Goal: Task Accomplishment & Management: Manage account settings

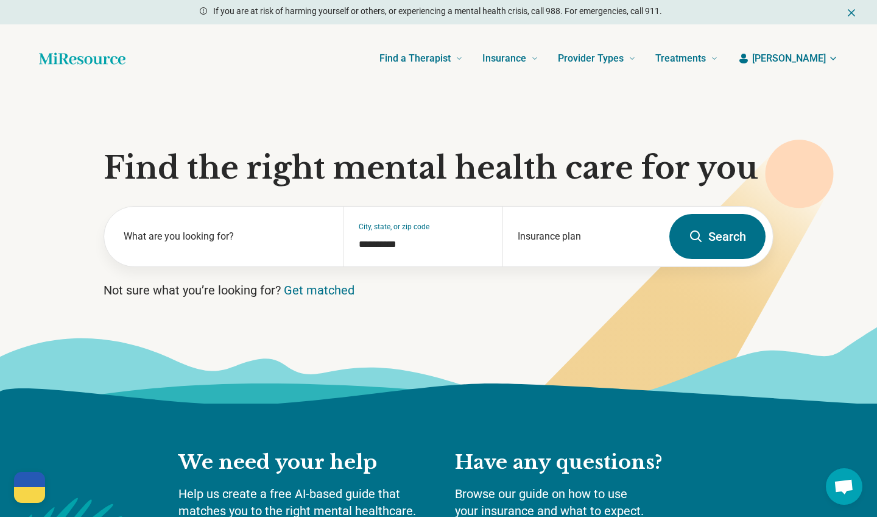
click at [811, 60] on span "[PERSON_NAME]" at bounding box center [789, 58] width 74 height 15
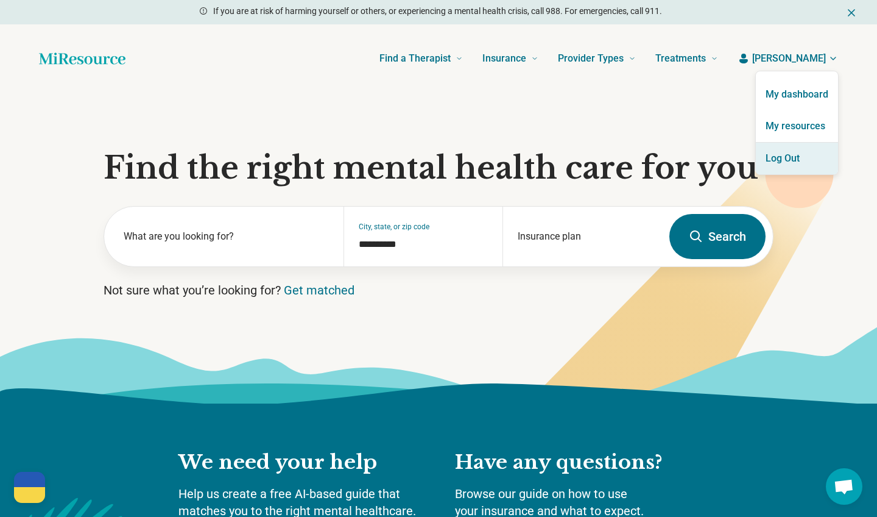
click at [801, 156] on button "Log Out" at bounding box center [797, 159] width 82 height 32
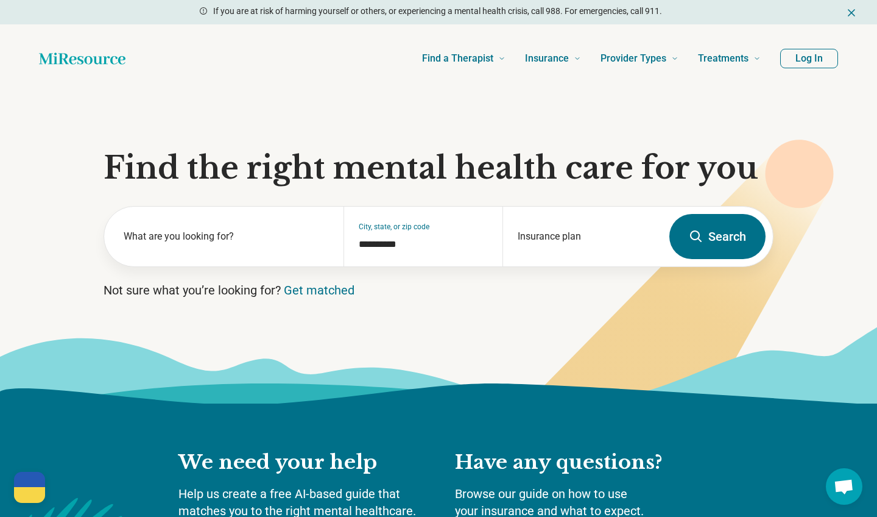
click at [819, 58] on button "Log In" at bounding box center [809, 58] width 58 height 19
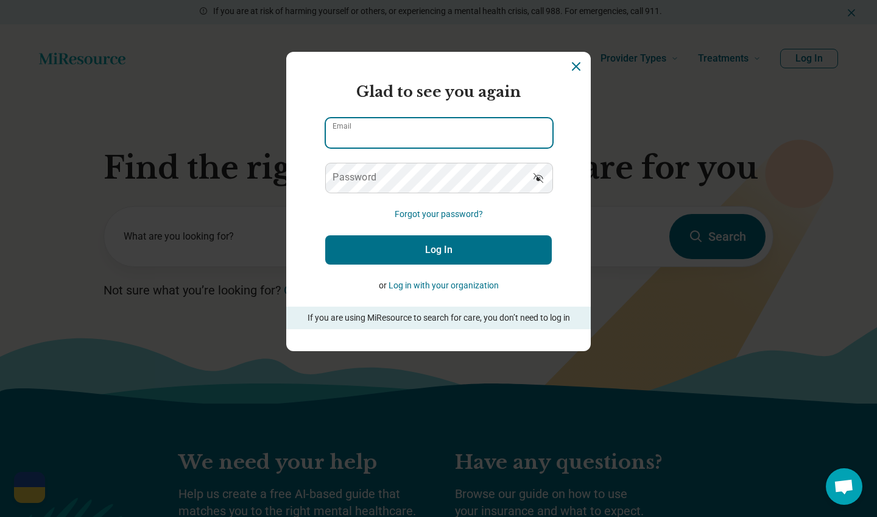
type input "**********"
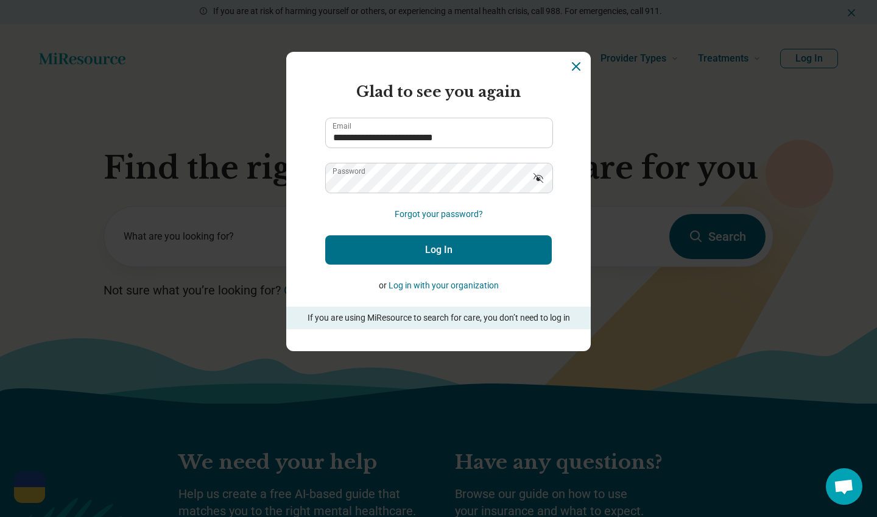
click at [418, 255] on button "Log In" at bounding box center [438, 249] width 227 height 29
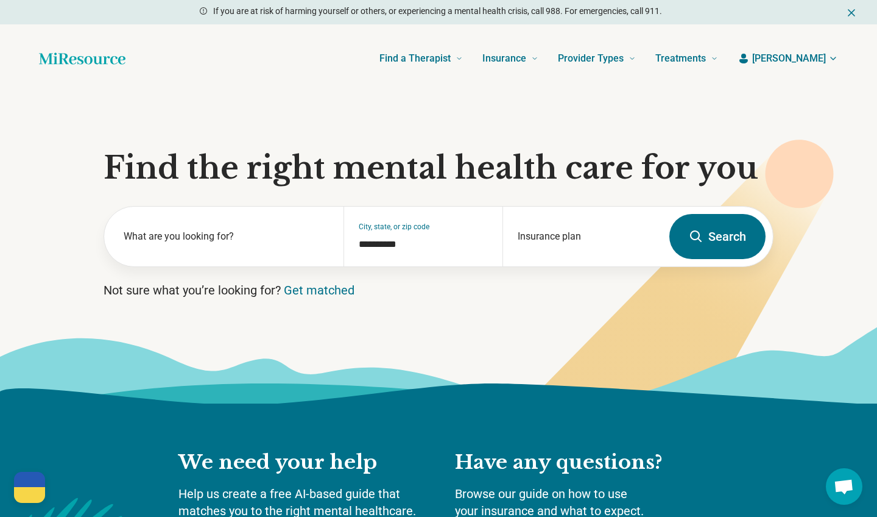
click at [820, 61] on span "[PERSON_NAME]" at bounding box center [789, 58] width 74 height 15
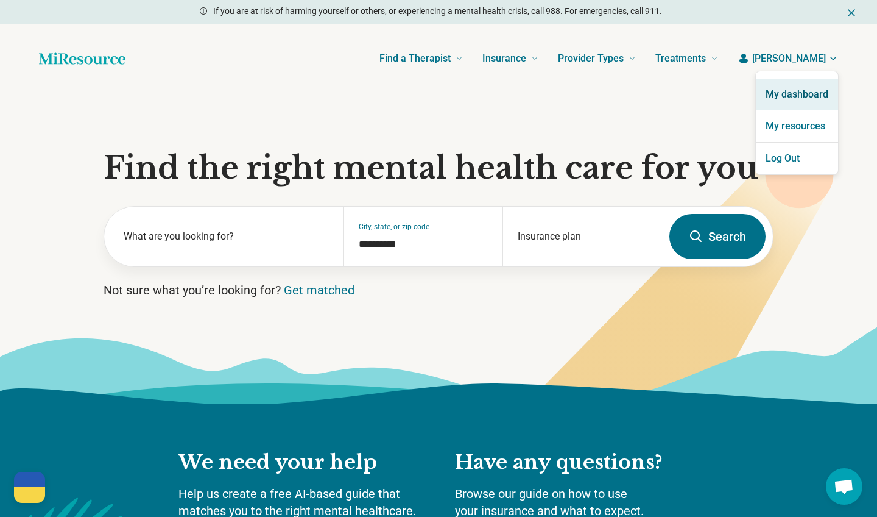
click at [810, 85] on link "My dashboard" at bounding box center [797, 95] width 82 height 32
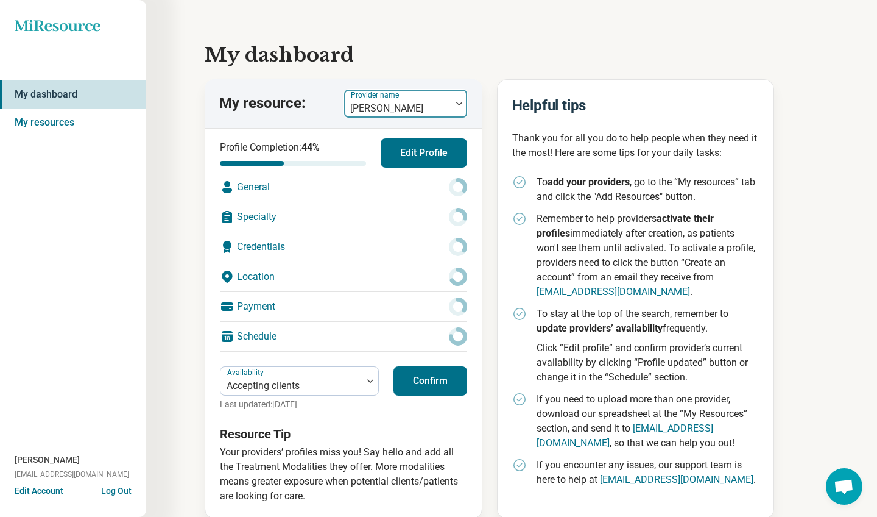
click at [403, 101] on div at bounding box center [397, 108] width 97 height 17
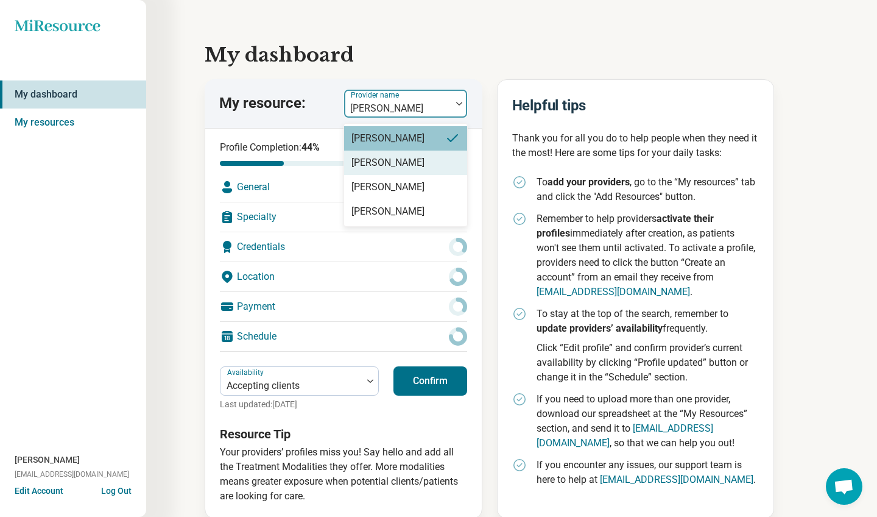
click at [400, 158] on div "[PERSON_NAME]" at bounding box center [387, 162] width 73 height 15
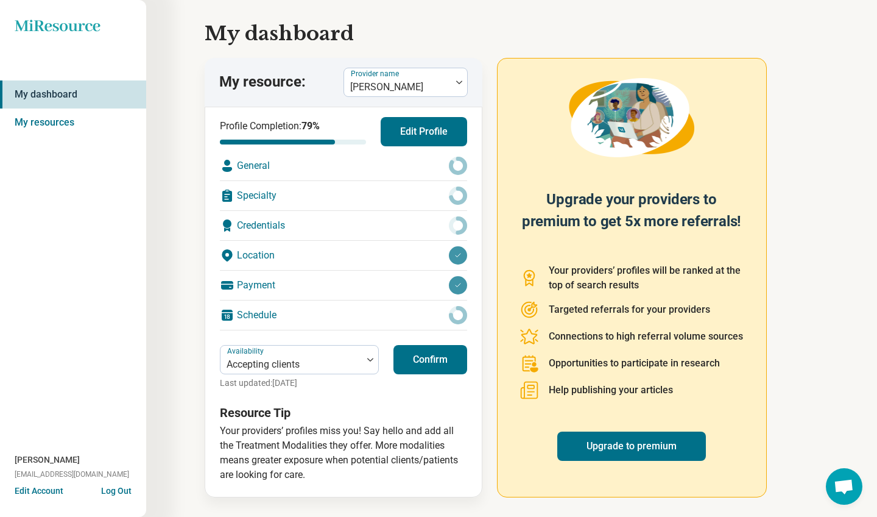
scroll to position [21, 0]
click at [431, 131] on button "Edit Profile" at bounding box center [424, 131] width 86 height 29
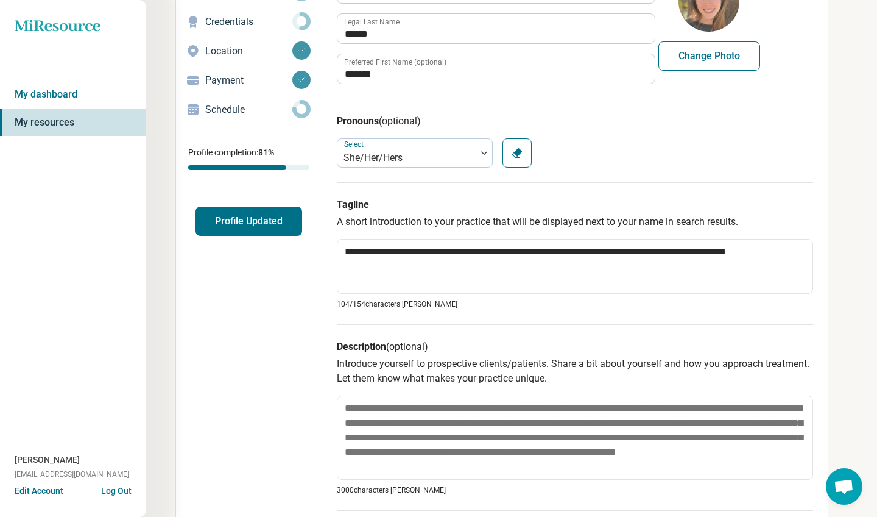
scroll to position [140, 0]
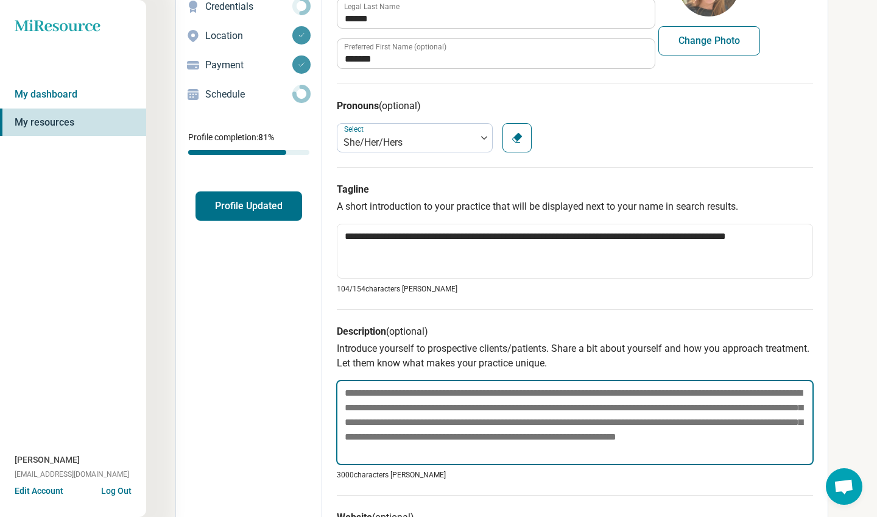
click at [419, 402] on textarea at bounding box center [575, 421] width 478 height 85
paste textarea "**********"
type textarea "*"
type textarea "**********"
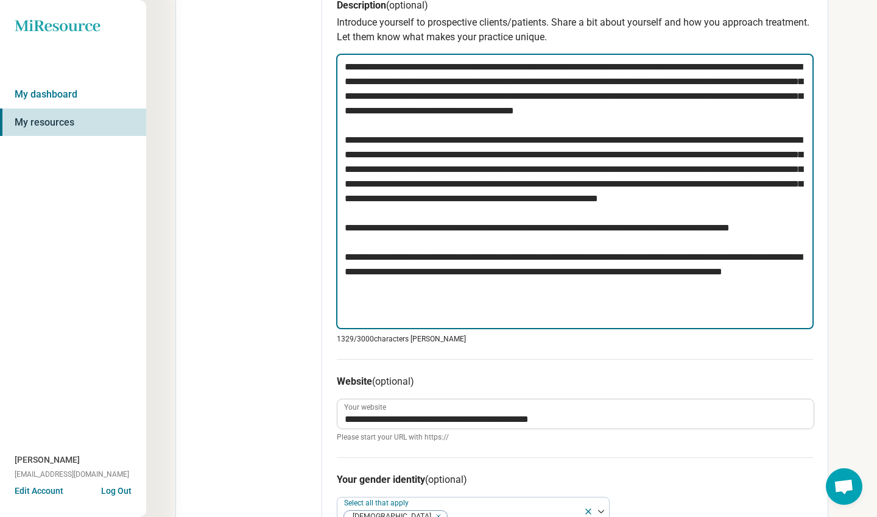
scroll to position [451, 0]
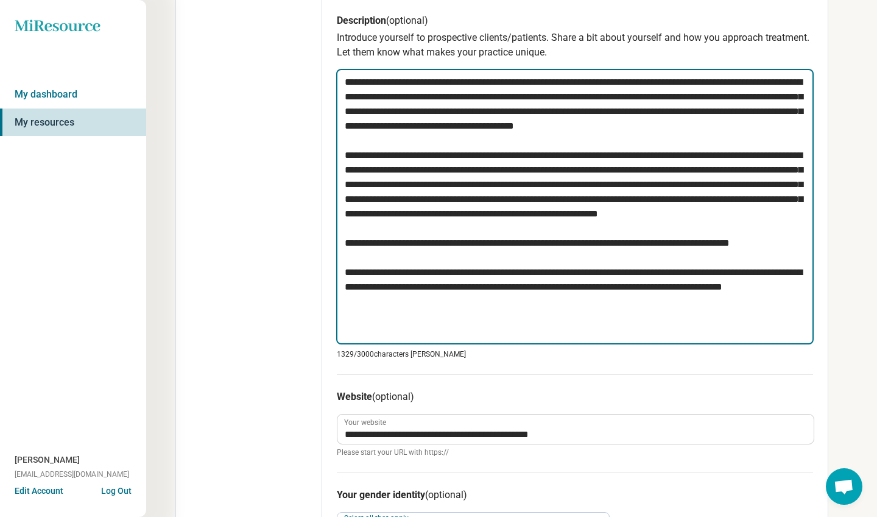
type textarea "*"
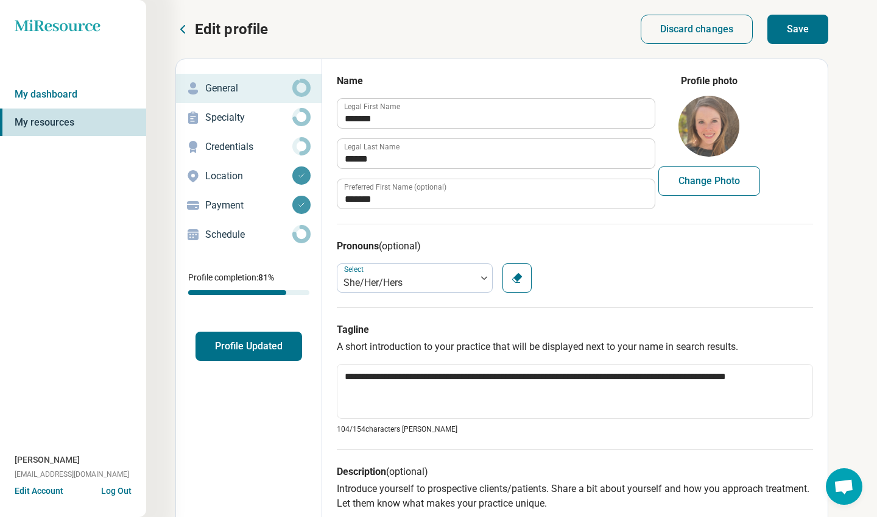
scroll to position [0, 0]
type textarea "**********"
click at [799, 27] on button "Save" at bounding box center [797, 29] width 61 height 29
type textarea "*"
click at [232, 122] on p "Specialty" at bounding box center [248, 117] width 87 height 15
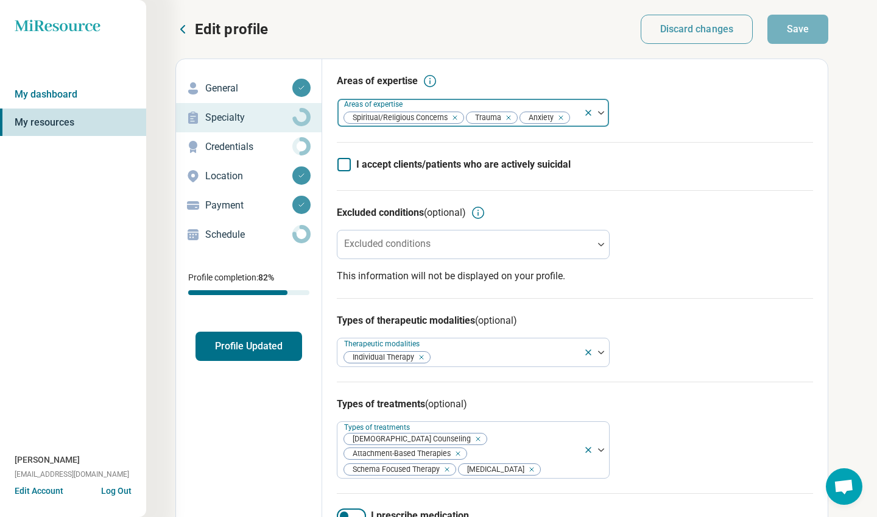
click at [574, 118] on div at bounding box center [574, 117] width 7 height 17
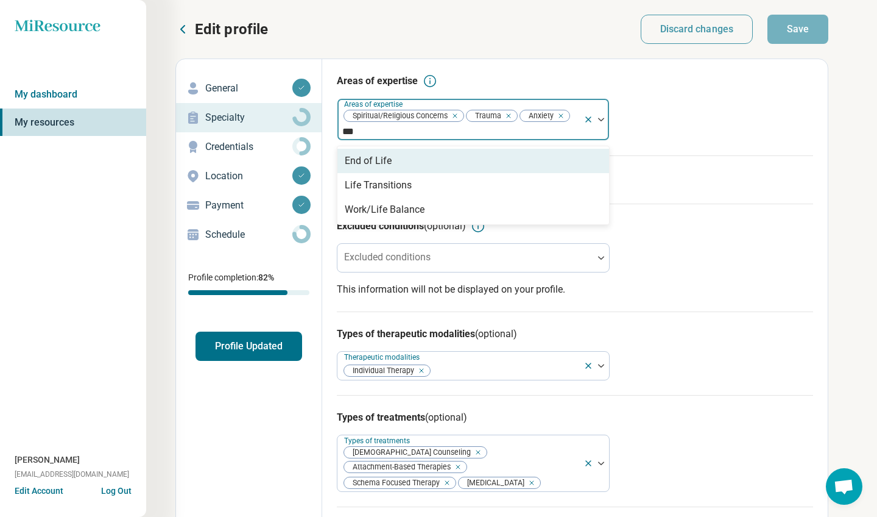
type input "****"
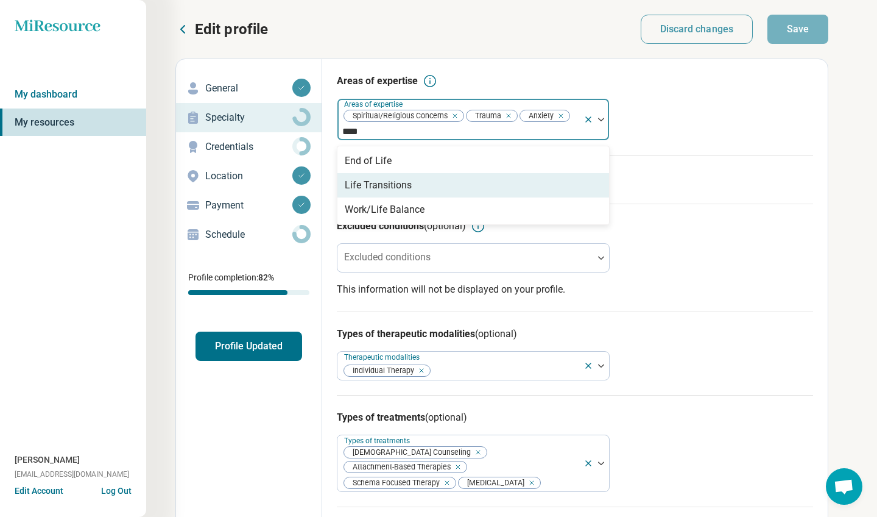
click at [398, 185] on div "Life Transitions" at bounding box center [378, 185] width 67 height 15
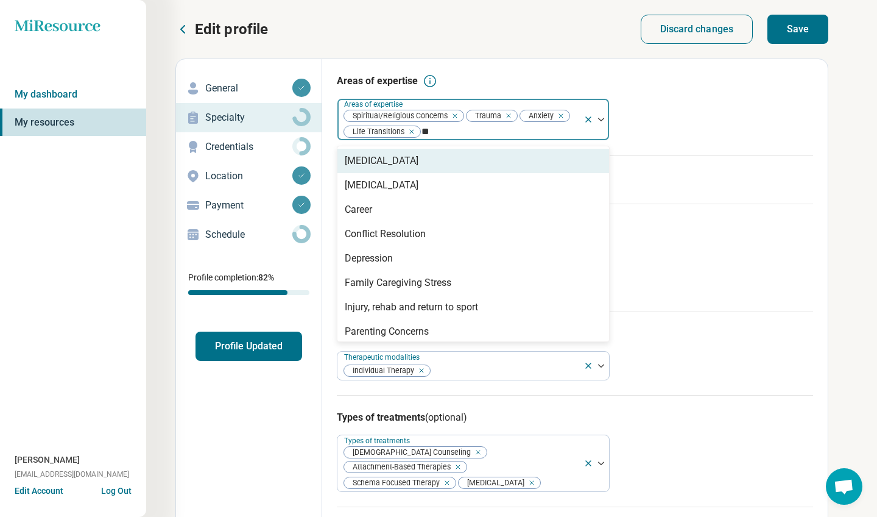
type input "***"
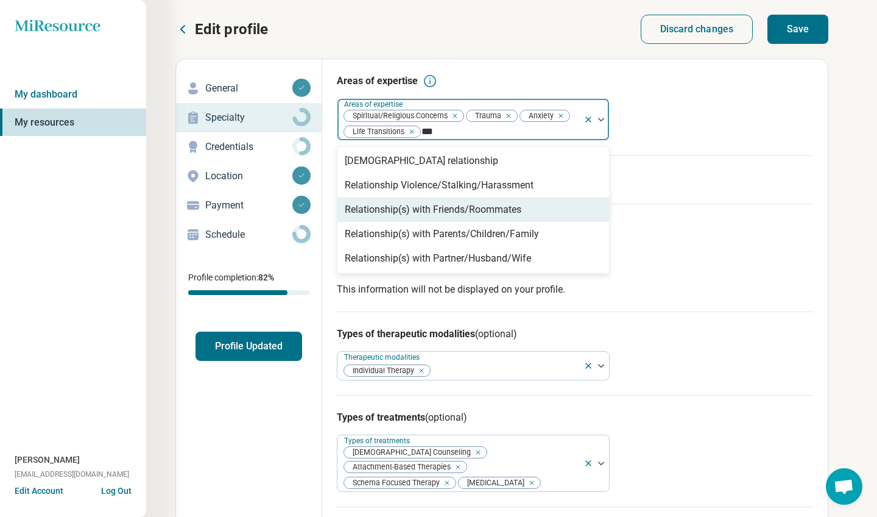
click at [481, 208] on div "Relationship(s) with Friends/Roommates" at bounding box center [433, 209] width 177 height 15
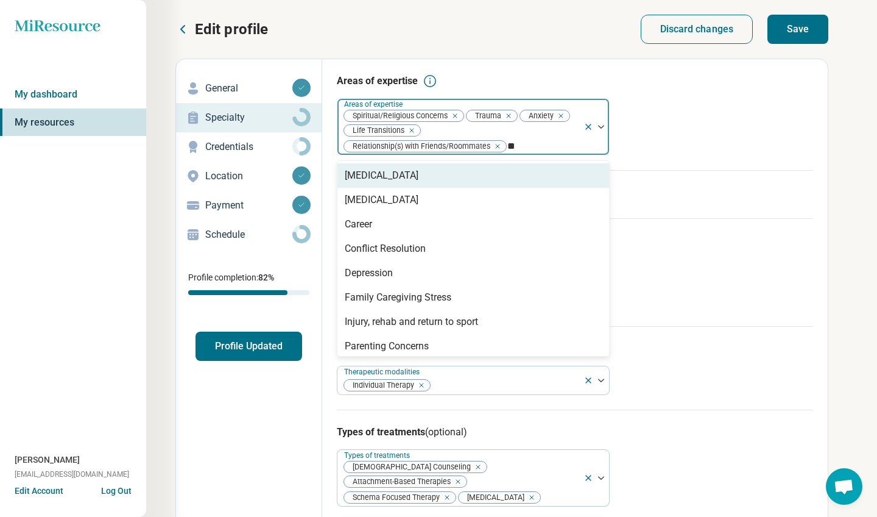
type input "***"
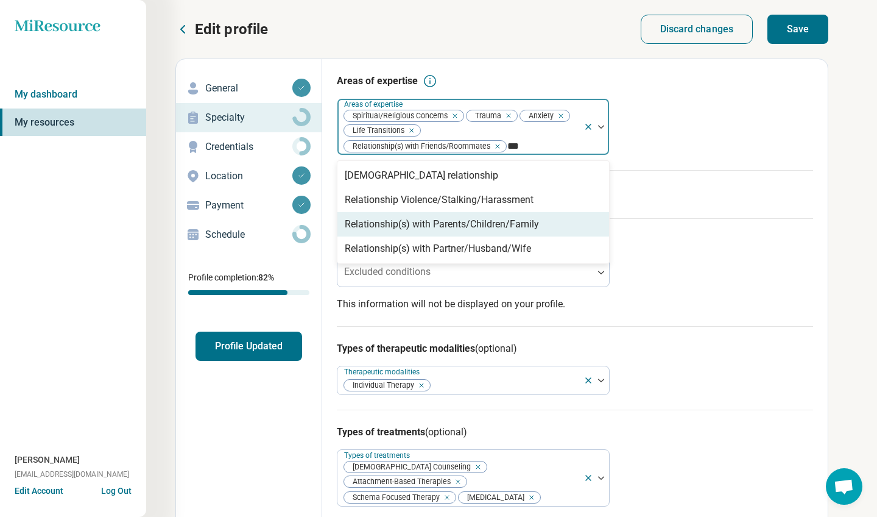
click at [477, 228] on div "Relationship(s) with Parents/Children/Family" at bounding box center [442, 224] width 194 height 15
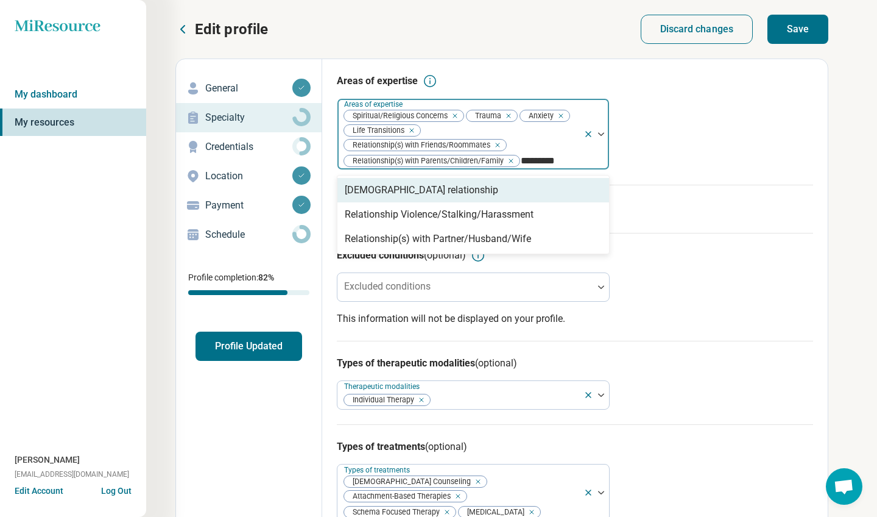
type input "**********"
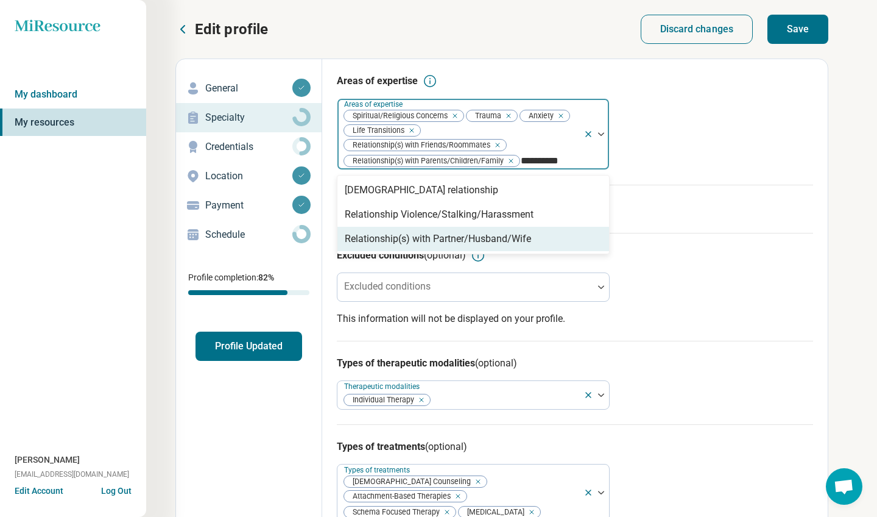
click at [477, 243] on div "Relationship(s) with Partner/Husband/Wife" at bounding box center [438, 238] width 186 height 15
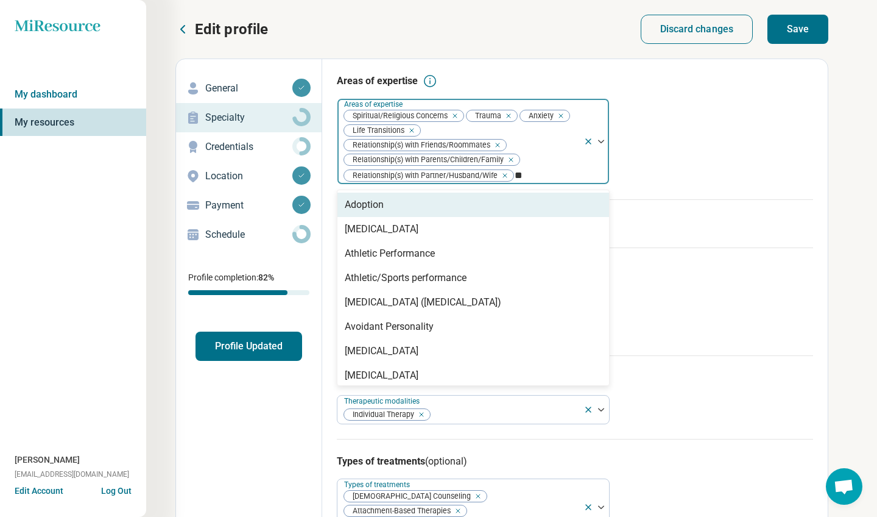
type input "***"
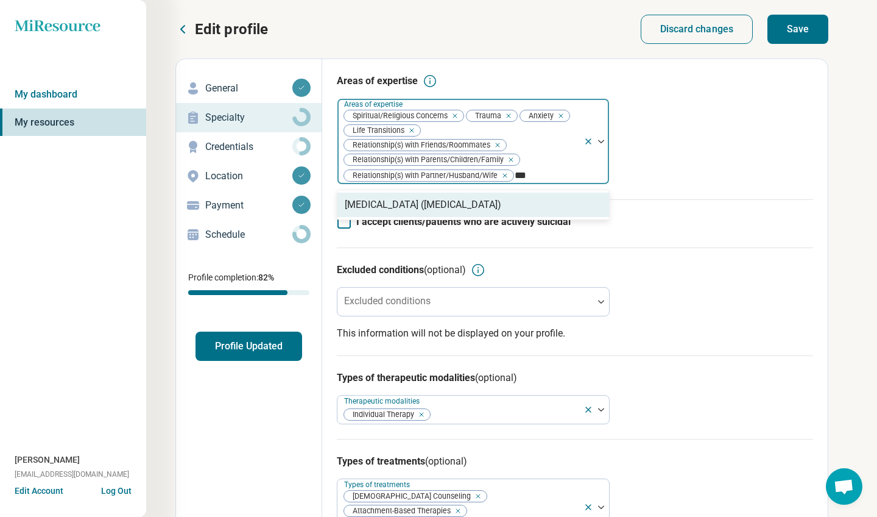
click at [501, 204] on div "[MEDICAL_DATA] ([MEDICAL_DATA])" at bounding box center [423, 204] width 157 height 15
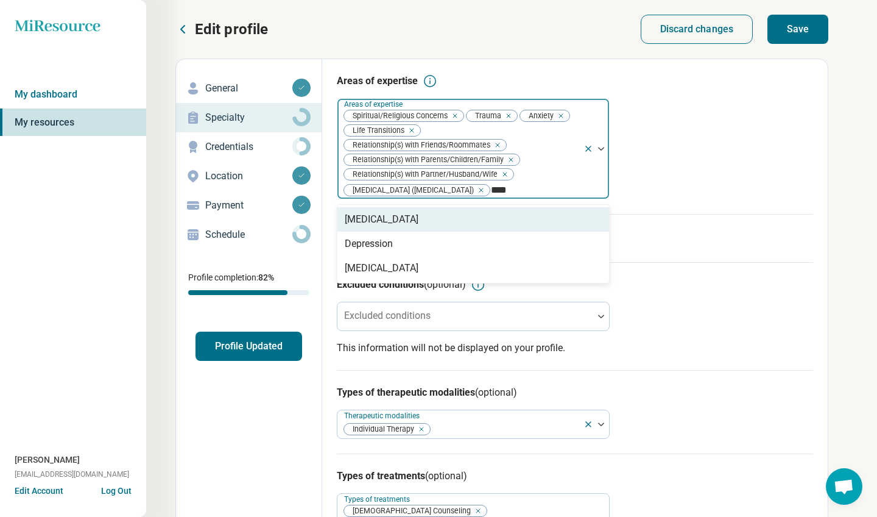
type input "*****"
click at [416, 216] on div "Depression" at bounding box center [473, 219] width 272 height 24
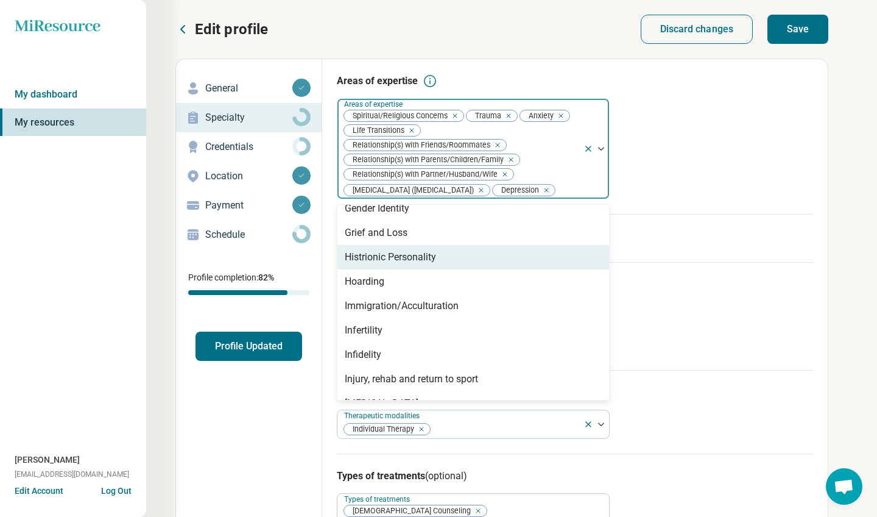
scroll to position [942, 0]
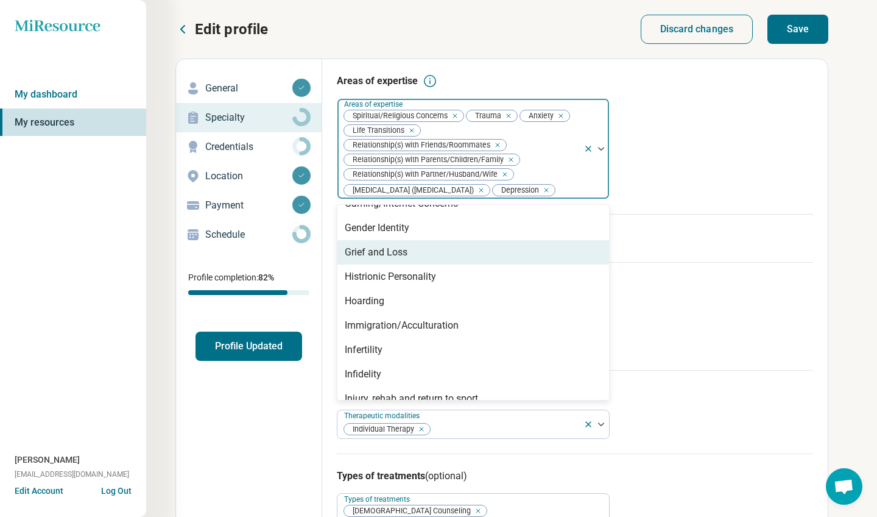
click at [465, 249] on div "Grief and Loss" at bounding box center [473, 252] width 272 height 24
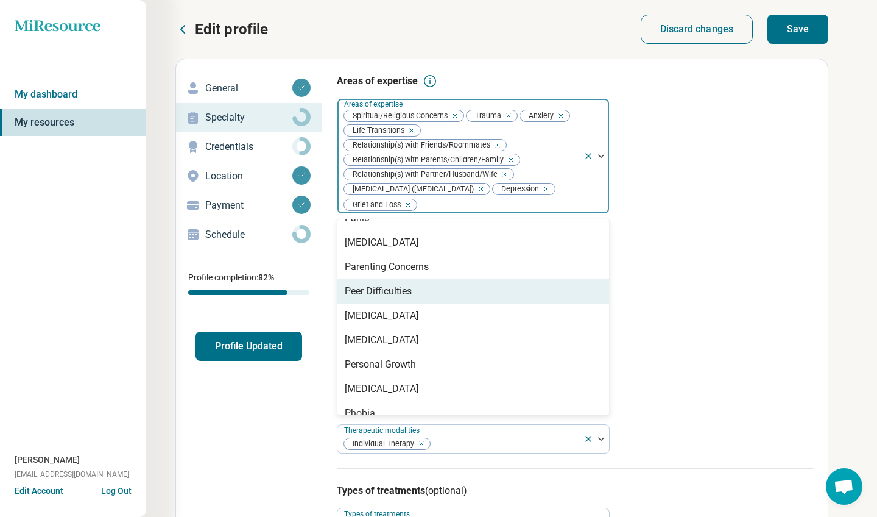
scroll to position [1381, 0]
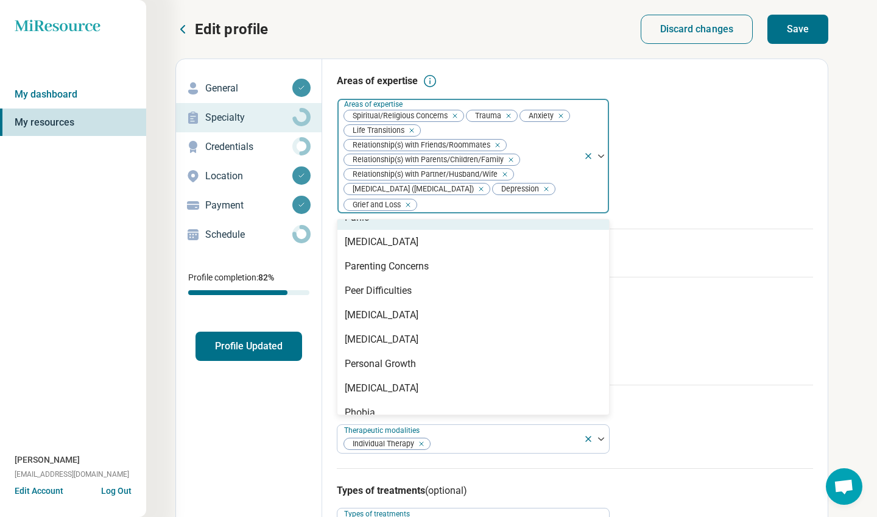
click at [744, 289] on div "Excluded conditions (optional) Excluded conditions This information will not be…" at bounding box center [575, 331] width 476 height 108
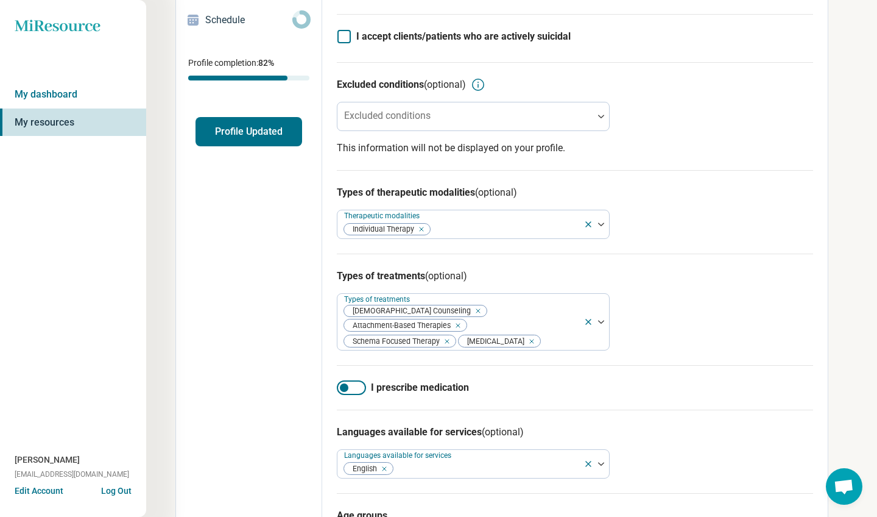
scroll to position [216, 0]
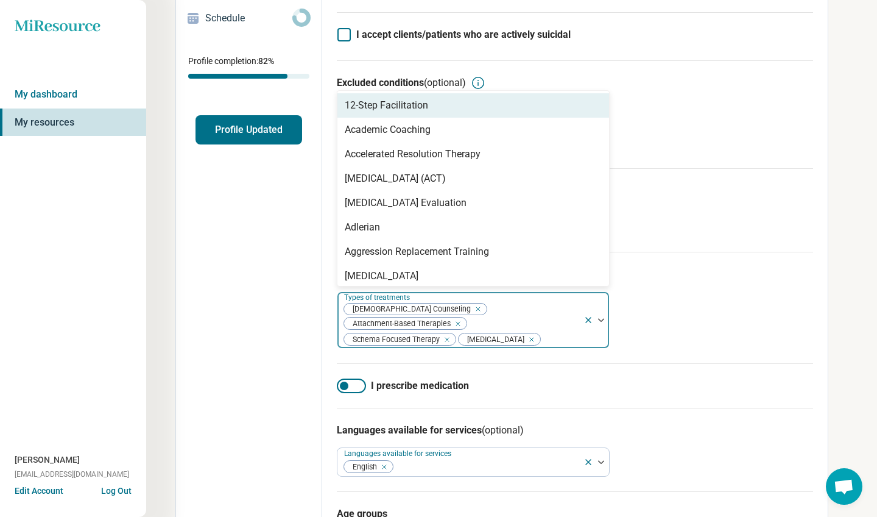
click at [542, 336] on div at bounding box center [560, 339] width 37 height 17
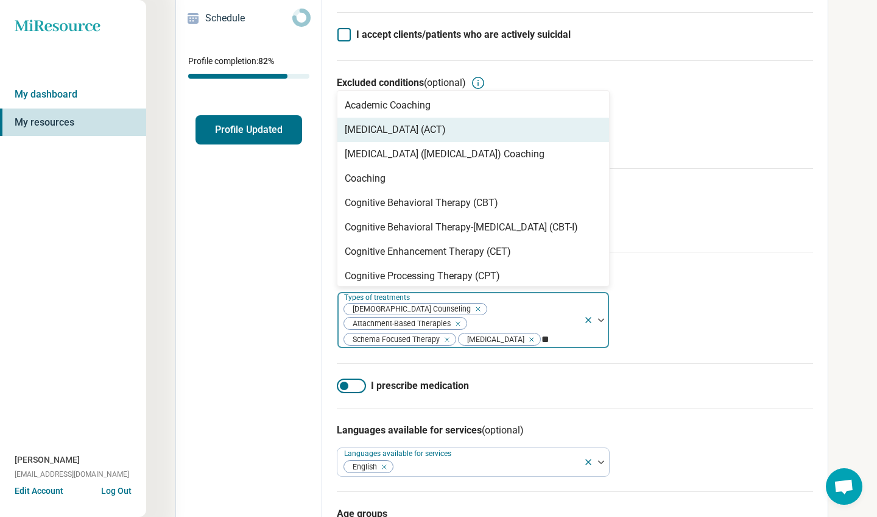
type input "*"
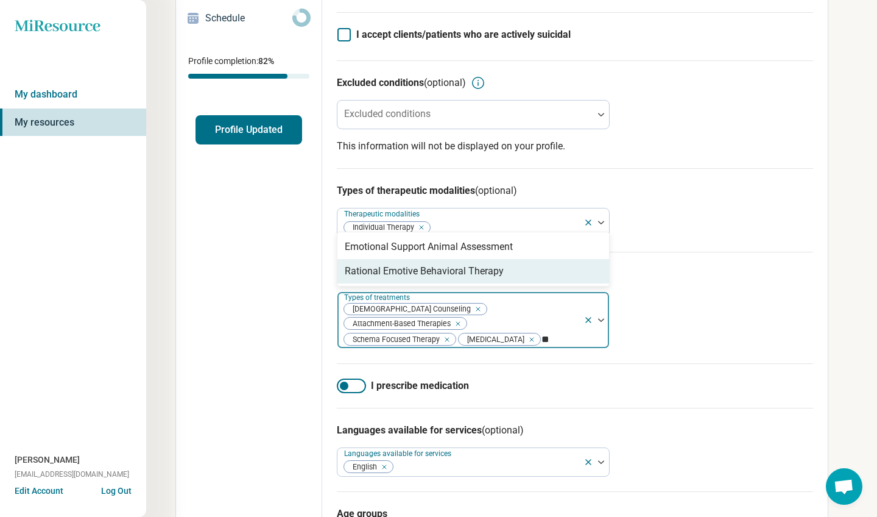
type input "*"
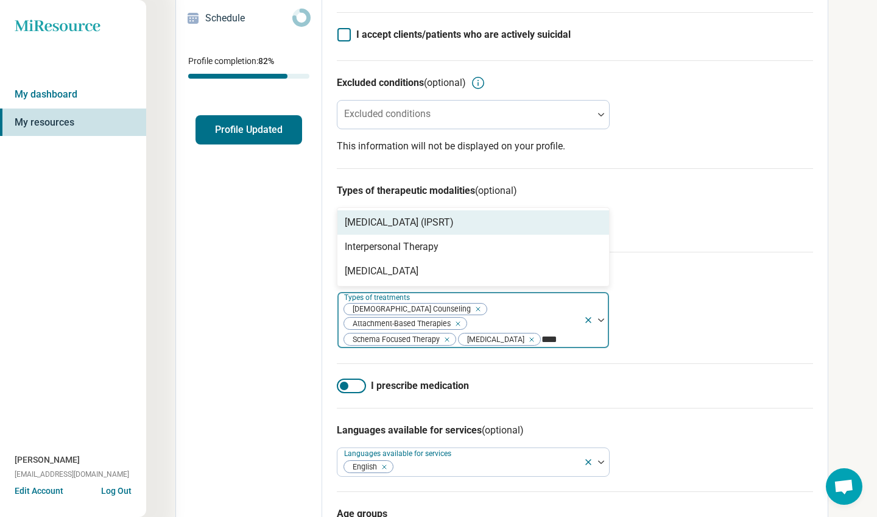
type input "*****"
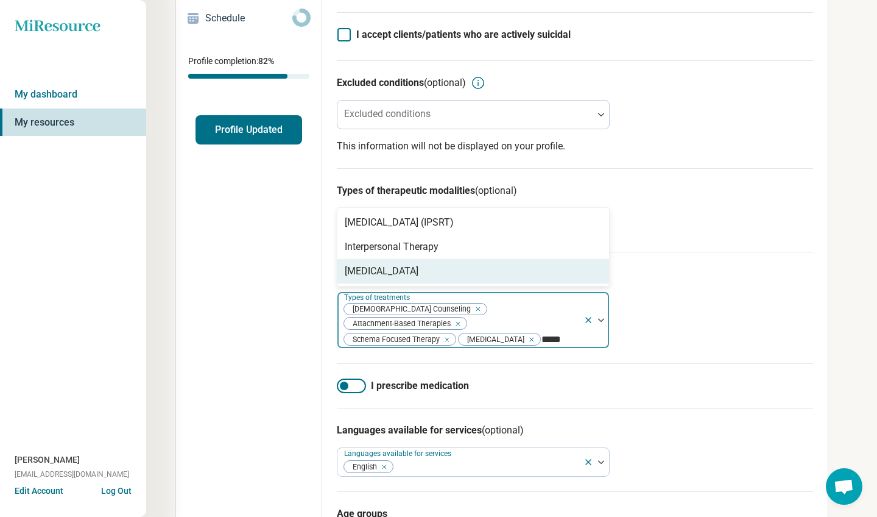
click at [484, 272] on div "[MEDICAL_DATA]" at bounding box center [473, 271] width 272 height 24
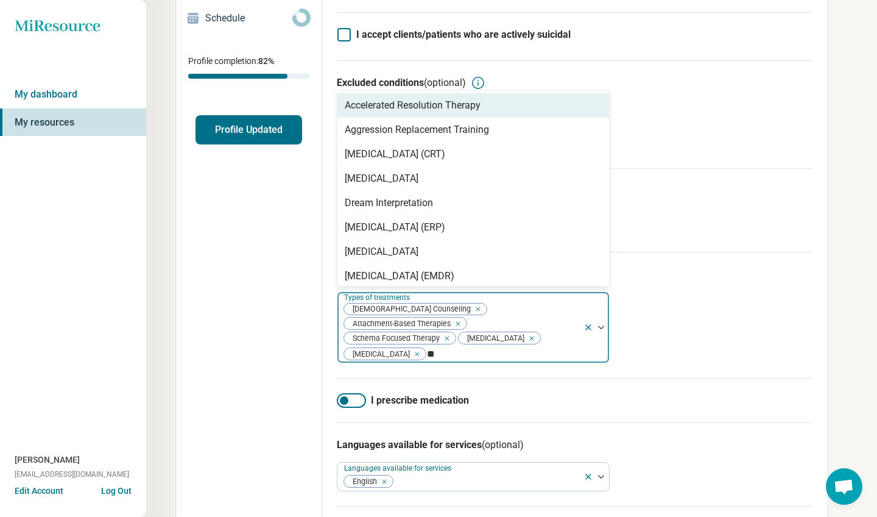
type input "***"
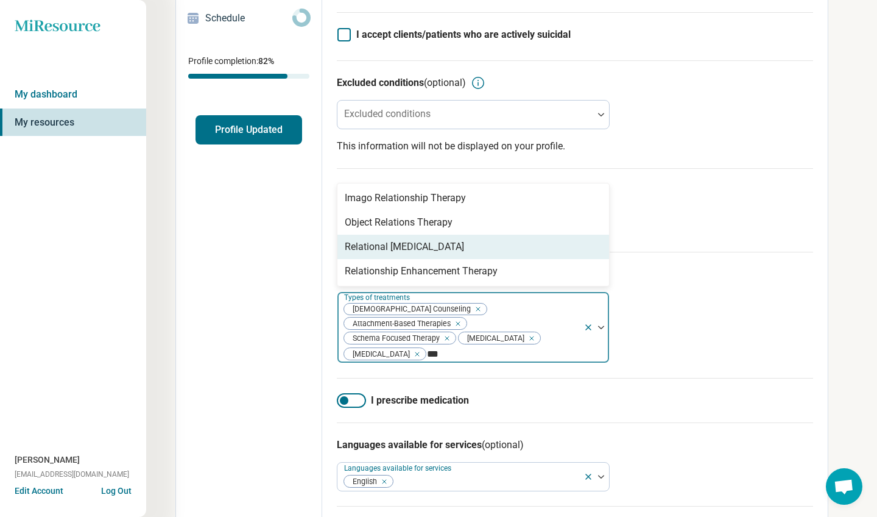
click at [493, 241] on div "Relational [MEDICAL_DATA]" at bounding box center [473, 247] width 272 height 24
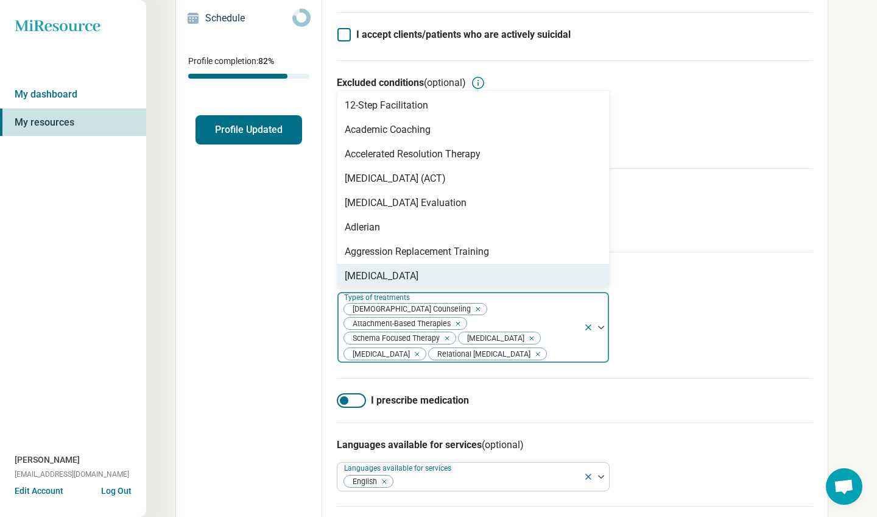
click at [706, 317] on div "Types of treatments (optional) option Relational [MEDICAL_DATA], selected. [MED…" at bounding box center [575, 315] width 476 height 126
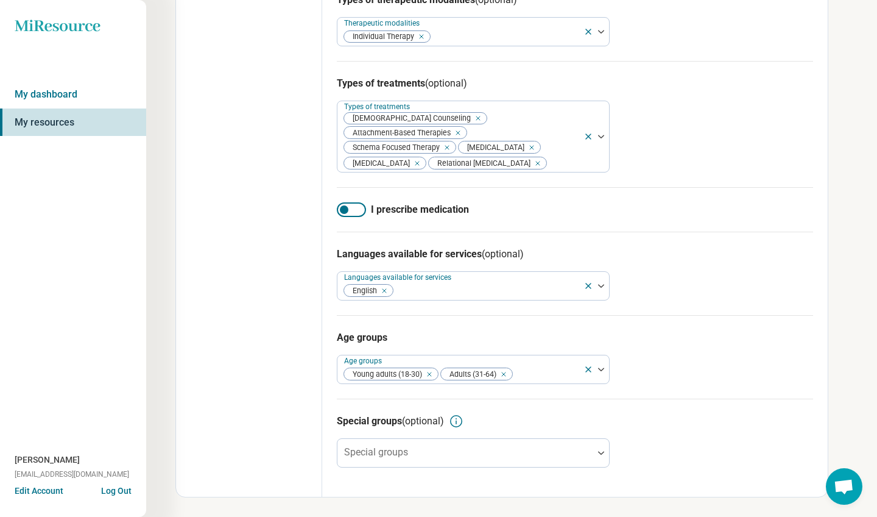
scroll to position [407, 0]
click at [521, 457] on div at bounding box center [465, 457] width 246 height 17
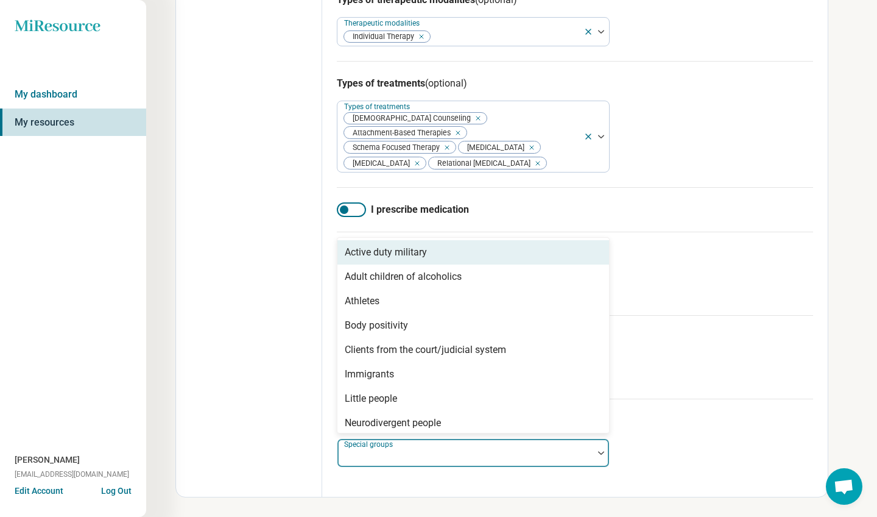
click at [708, 438] on div "Special groups (optional) Active duty military, 1 of 23. 23 results available. …" at bounding box center [575, 439] width 476 height 83
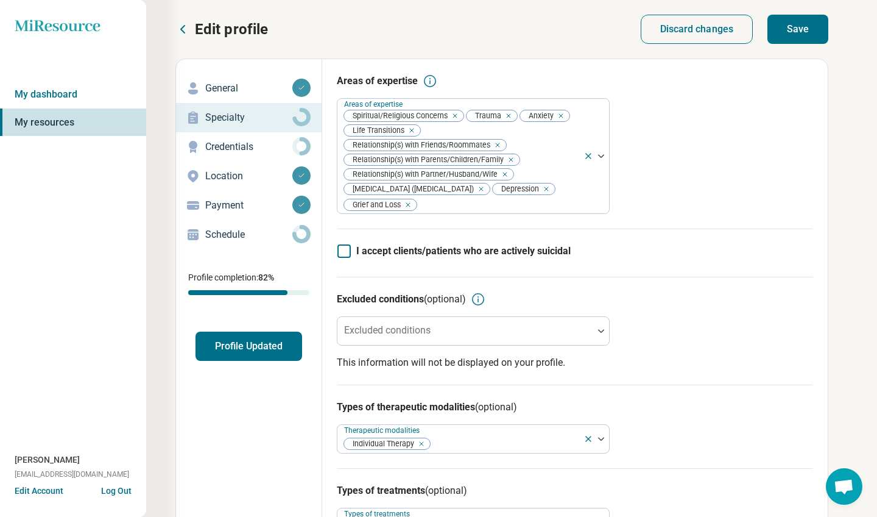
scroll to position [0, 0]
click at [799, 35] on button "Save" at bounding box center [797, 29] width 61 height 29
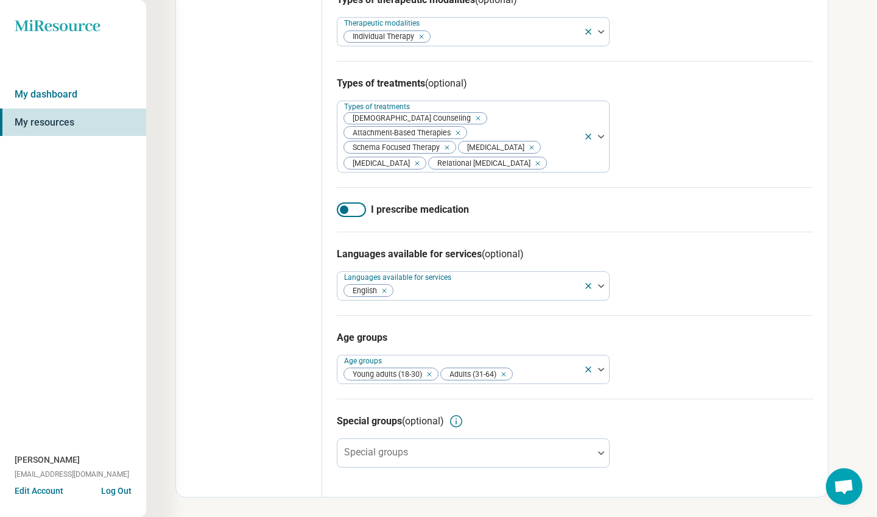
scroll to position [407, 0]
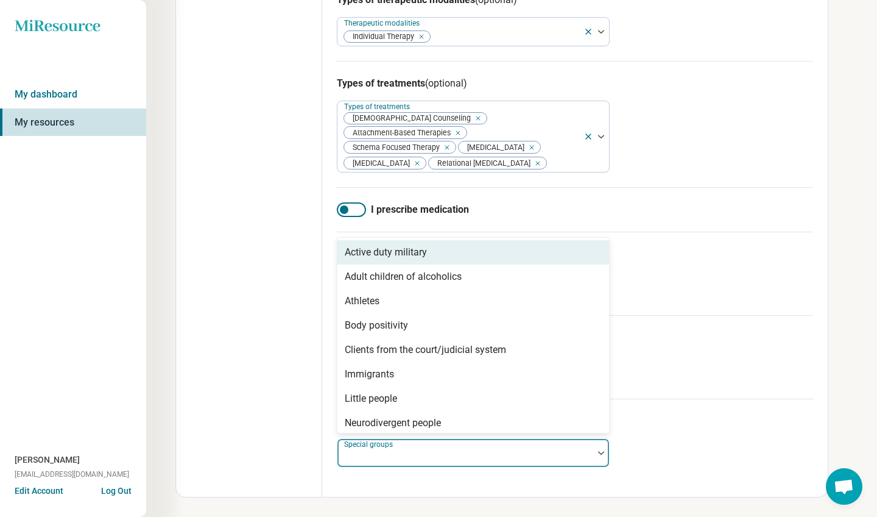
click at [421, 456] on div at bounding box center [465, 457] width 246 height 17
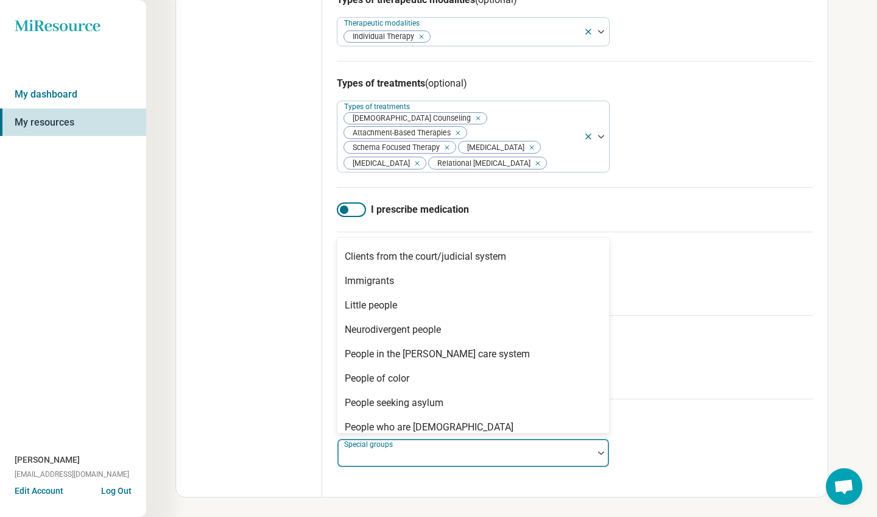
scroll to position [0, 0]
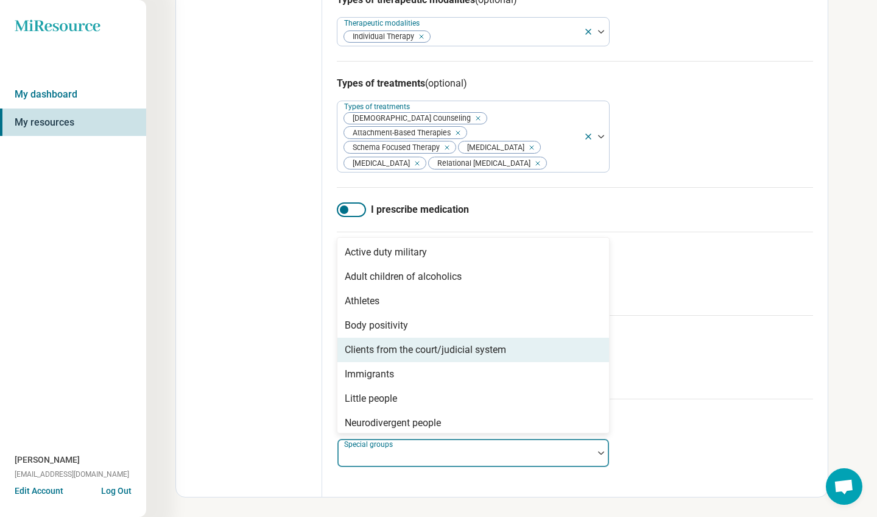
click at [684, 401] on div "Special groups (optional) Clients from the court/judicial system, 5 of 23. 23 r…" at bounding box center [575, 439] width 476 height 83
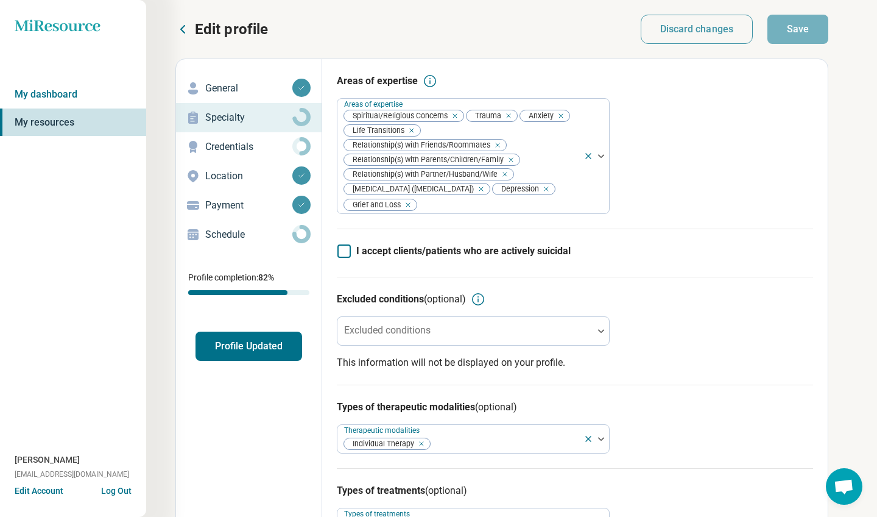
click at [253, 144] on p "Credentials" at bounding box center [248, 146] width 87 height 15
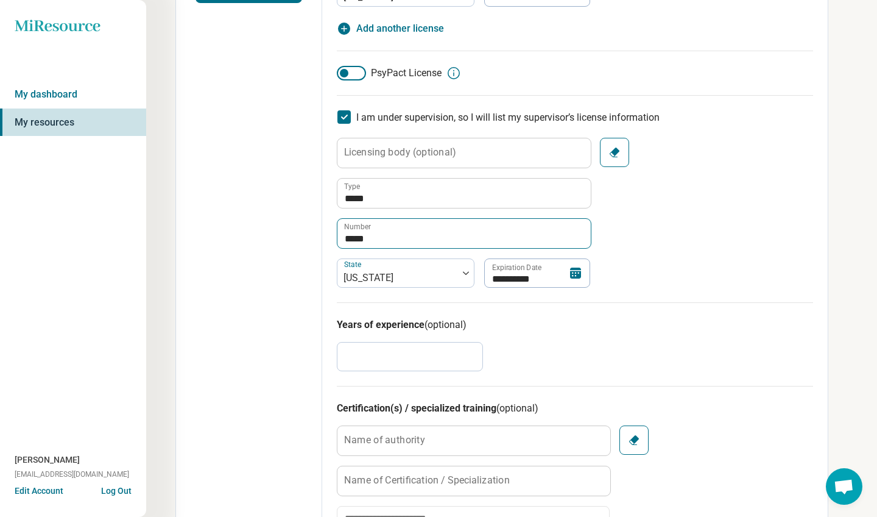
scroll to position [366, 0]
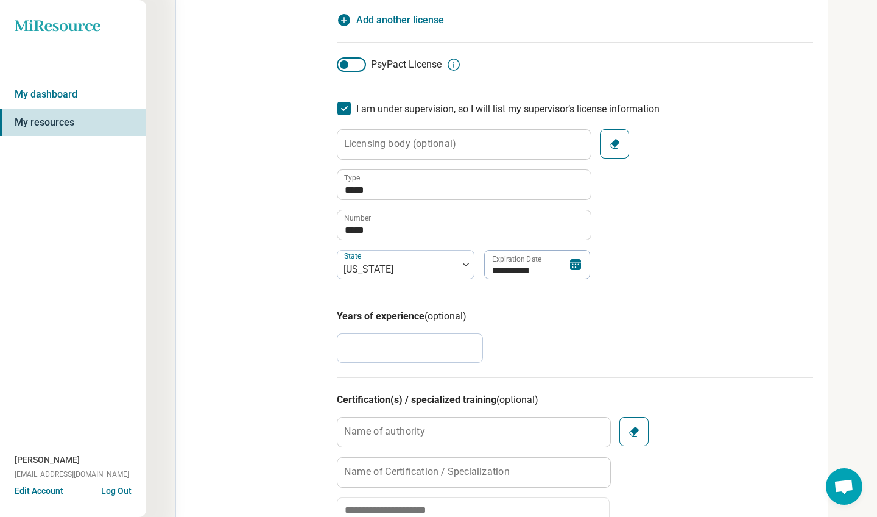
click at [393, 348] on input "*" at bounding box center [410, 347] width 146 height 29
type textarea "*"
type input "*"
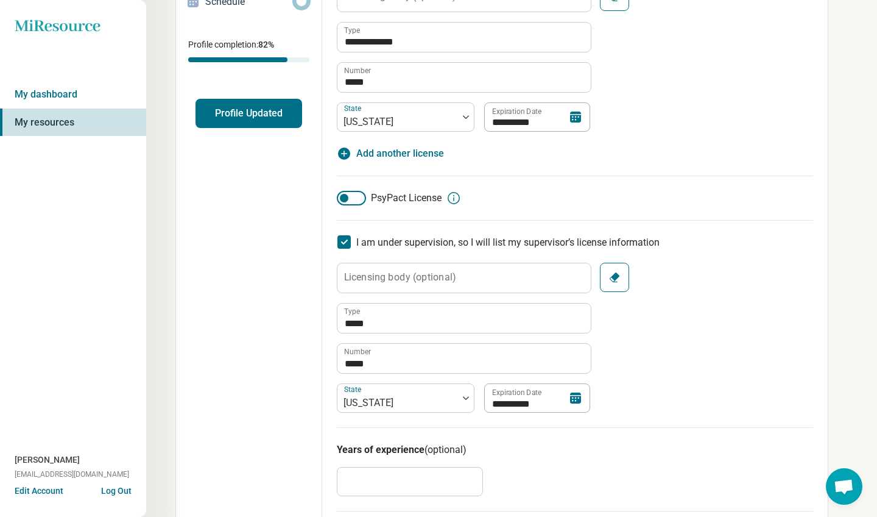
scroll to position [45, 0]
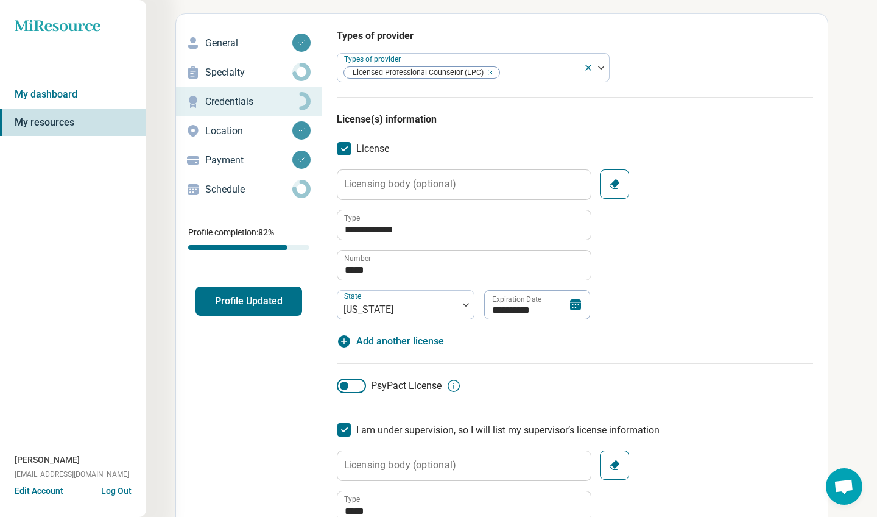
click at [257, 188] on p "Schedule" at bounding box center [248, 189] width 87 height 15
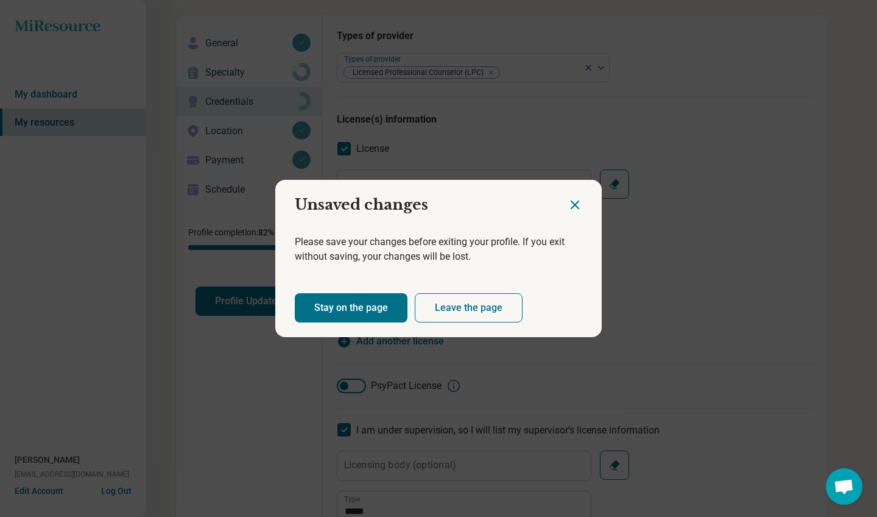
click at [460, 307] on button "Leave the page" at bounding box center [469, 307] width 108 height 29
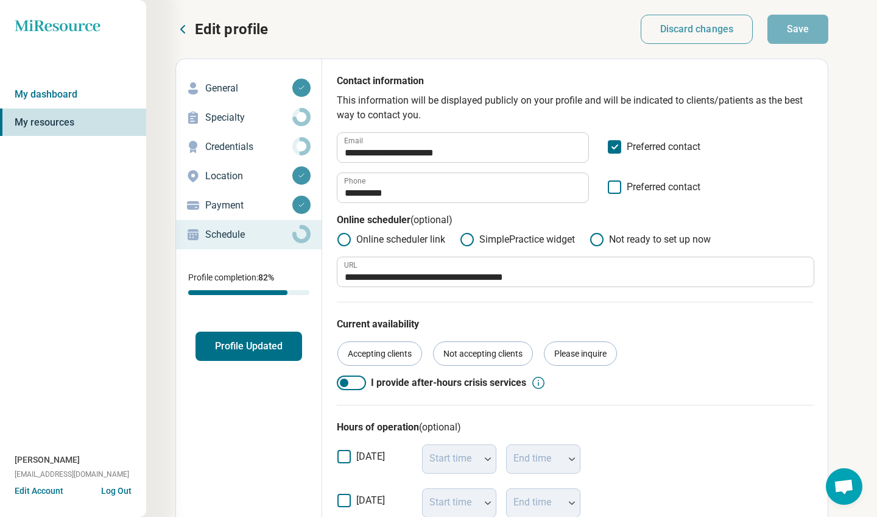
click at [279, 347] on button "Profile Updated" at bounding box center [249, 345] width 107 height 29
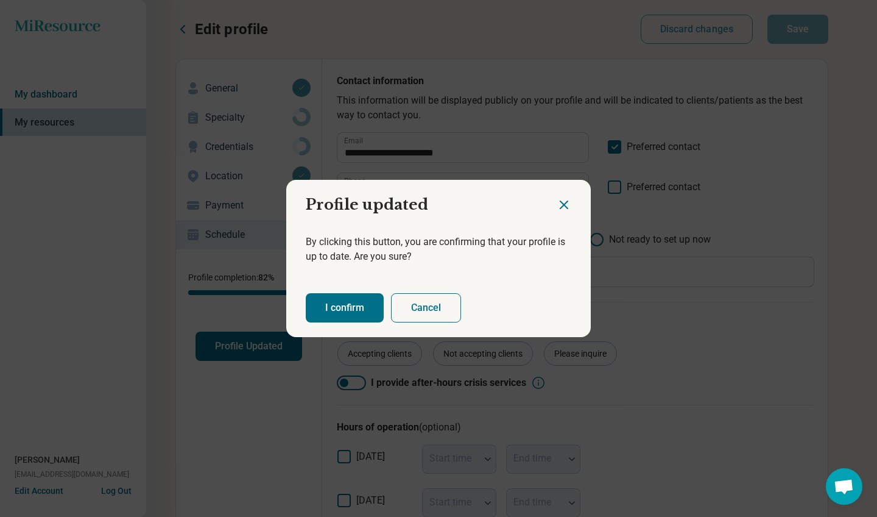
click at [351, 311] on button "I confirm" at bounding box center [345, 307] width 78 height 29
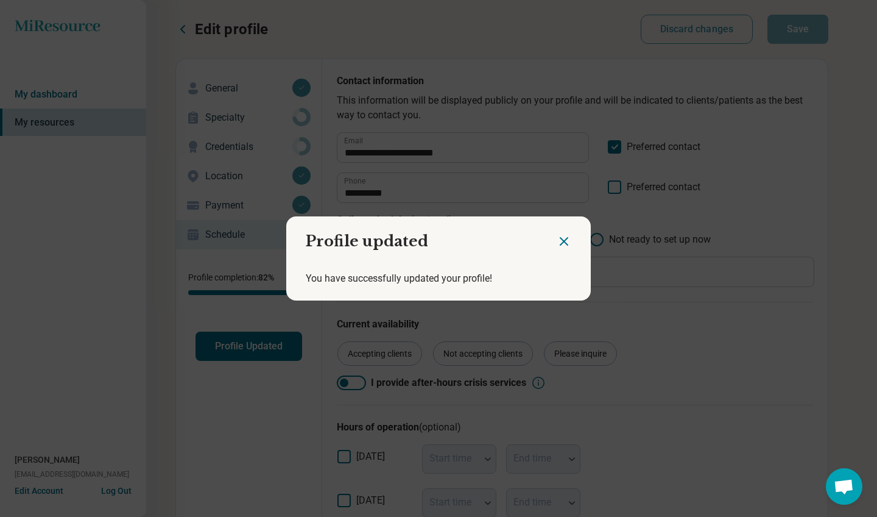
click at [560, 242] on icon "Close dialog" at bounding box center [564, 241] width 15 height 15
